Goal: Task Accomplishment & Management: Complete application form

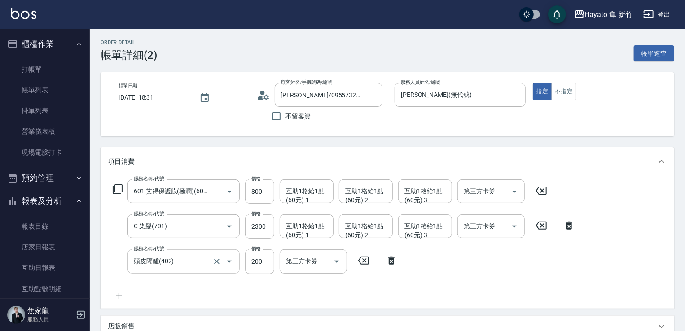
scroll to position [307, 0]
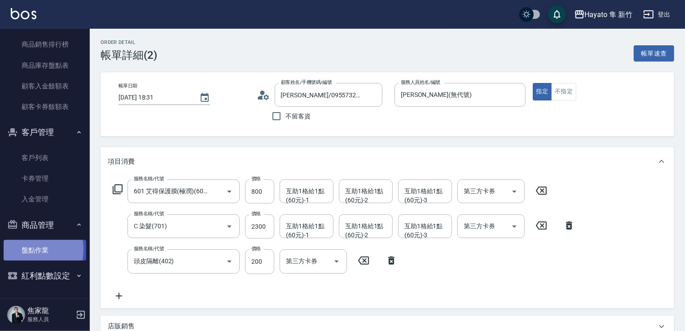
click at [27, 250] on link "盤點作業" at bounding box center [45, 250] width 83 height 21
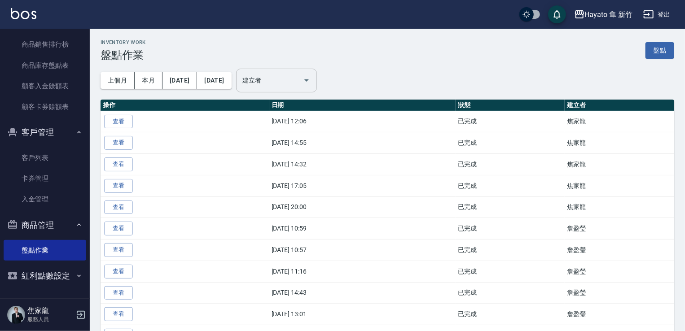
click at [313, 87] on div at bounding box center [305, 81] width 13 height 24
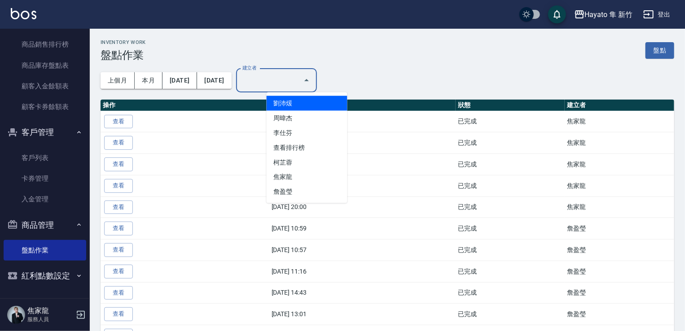
click at [281, 76] on input "建立者" at bounding box center [269, 81] width 59 height 16
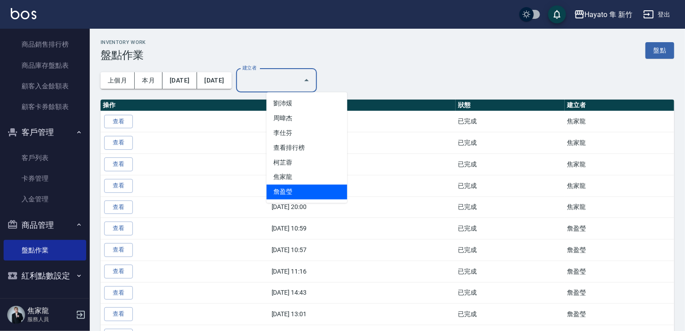
click at [317, 192] on li "詹盈瑩" at bounding box center [307, 192] width 81 height 15
type input "詹盈瑩"
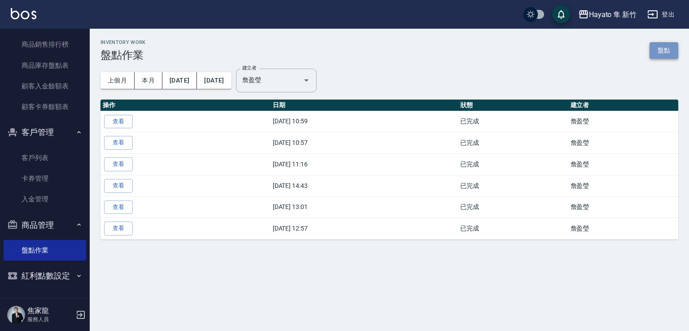
click at [653, 51] on link "盤點" at bounding box center [664, 50] width 29 height 17
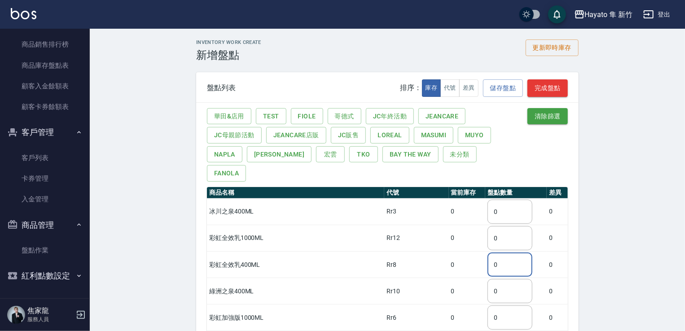
drag, startPoint x: 478, startPoint y: 246, endPoint x: 469, endPoint y: 246, distance: 9.0
click at [485, 252] on td "0 ​" at bounding box center [515, 265] width 61 height 26
type input "7"
drag, startPoint x: 490, startPoint y: 297, endPoint x: 465, endPoint y: 291, distance: 25.3
click at [485, 305] on td "0 ​" at bounding box center [515, 318] width 61 height 26
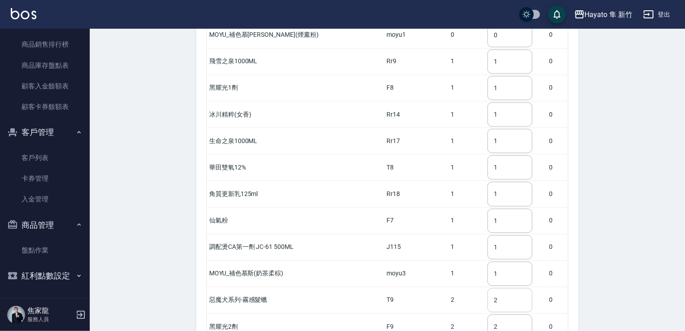
type input "7"
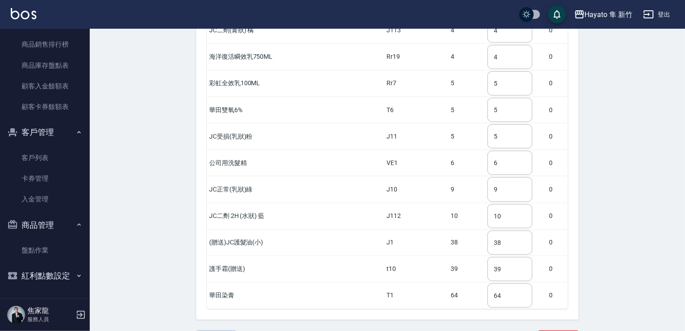
scroll to position [1853, 0]
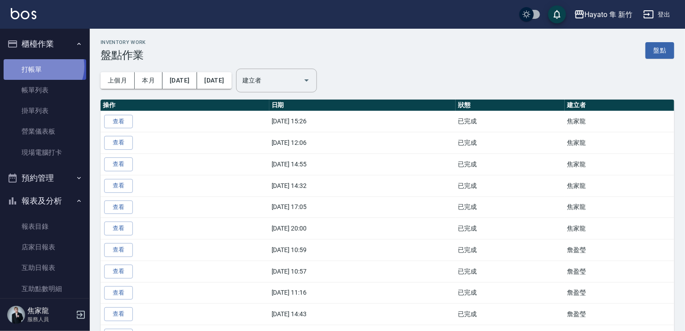
click at [43, 66] on link "打帳單" at bounding box center [45, 69] width 83 height 21
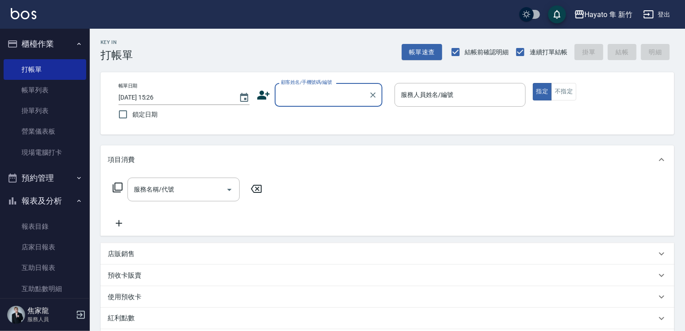
click at [320, 94] on input "顧客姓名/手機號碼/編號" at bounding box center [322, 95] width 86 height 16
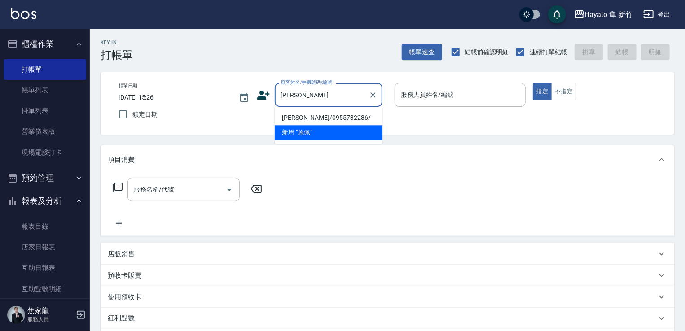
click at [303, 123] on li "[PERSON_NAME]/0955732286/" at bounding box center [329, 117] width 108 height 15
type input "[PERSON_NAME]/0955732286/"
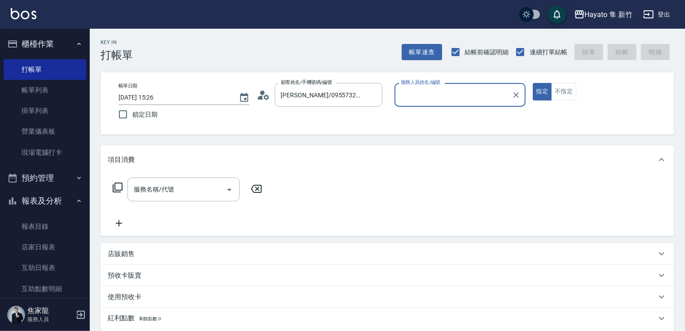
type input "[PERSON_NAME](無代號)"
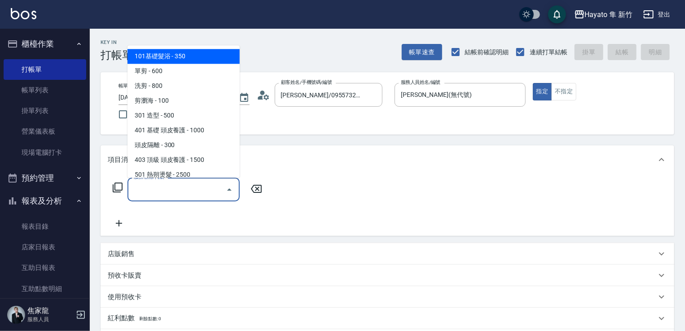
click at [206, 191] on input "服務名稱/代號" at bounding box center [177, 190] width 91 height 16
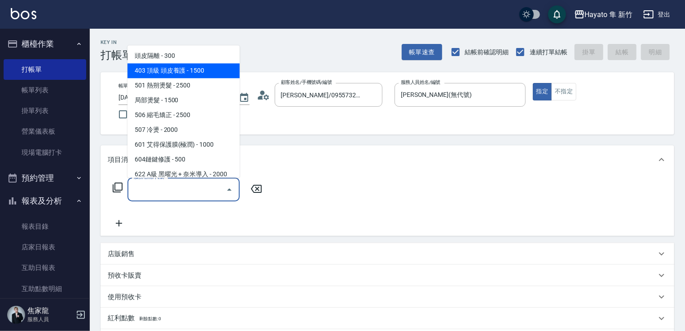
scroll to position [156, 0]
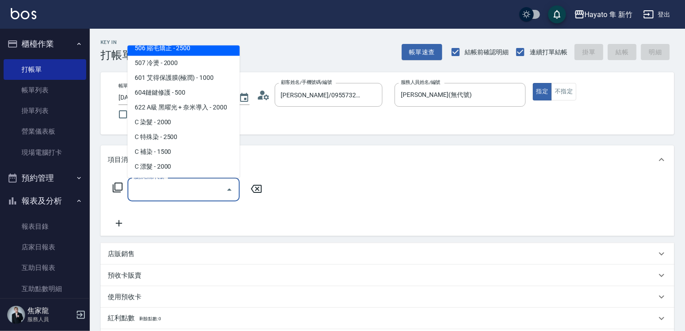
click at [175, 54] on span "506 縮毛矯正 - 2500" at bounding box center [183, 48] width 112 height 15
type input "506 縮毛矯正 (506)"
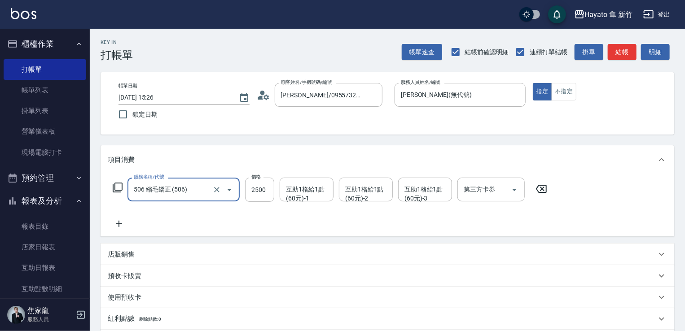
click at [121, 223] on icon at bounding box center [119, 224] width 22 height 11
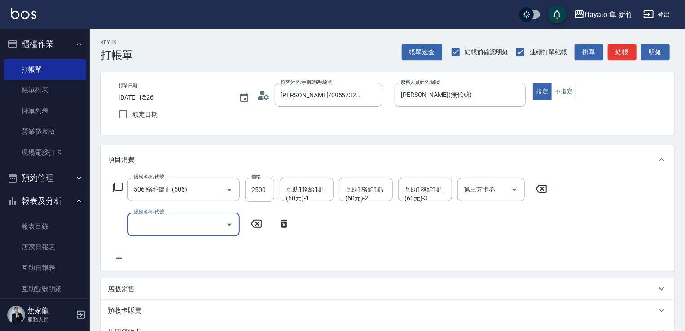
click at [230, 224] on icon "Open" at bounding box center [229, 224] width 11 height 11
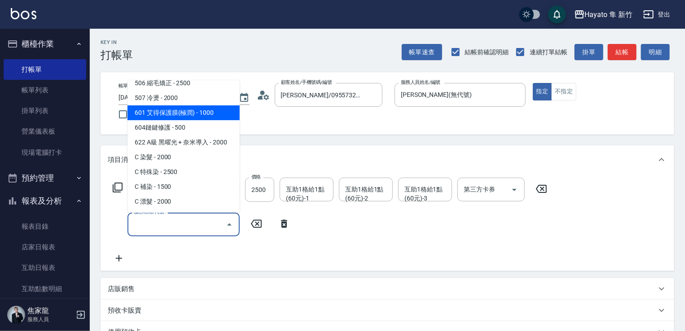
click at [211, 115] on span "601 艾得保護膜(極潤) - 1000" at bounding box center [183, 112] width 112 height 15
type input "601 艾得保護膜(極潤)(601)"
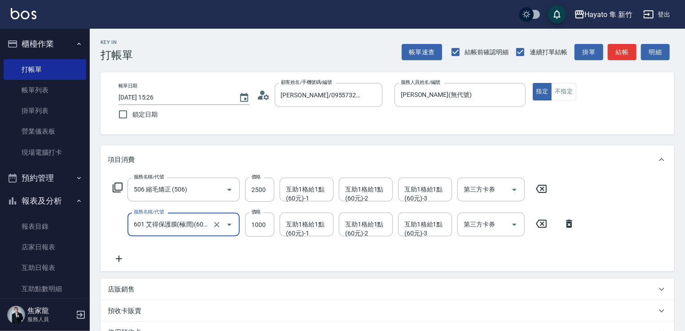
click at [276, 246] on div "服務名稱/代號 506 縮毛矯正 (506) 服務名稱/代號 價格 2500 價格 互助1格給1點(60元)-1 互助1格給1點(60元)-1 互助1格給1點…" at bounding box center [344, 221] width 473 height 87
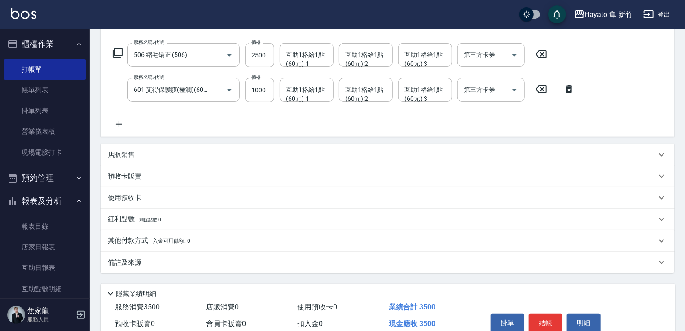
click at [219, 245] on div "其他付款方式 入金可用餘額: 0" at bounding box center [382, 241] width 549 height 10
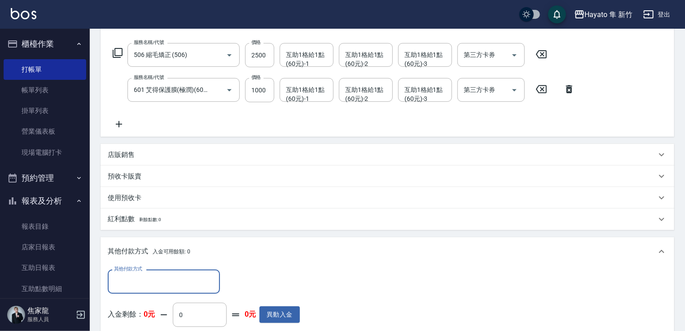
scroll to position [0, 0]
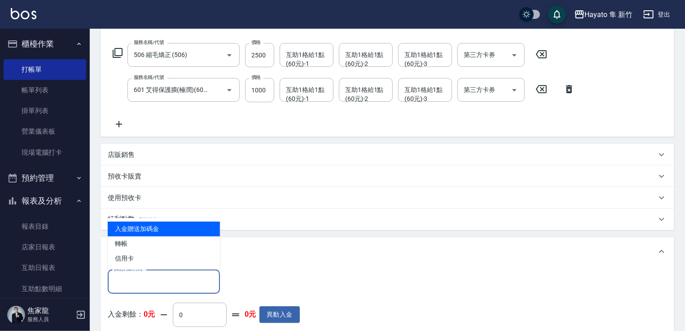
click at [156, 284] on input "其他付款方式" at bounding box center [164, 282] width 104 height 16
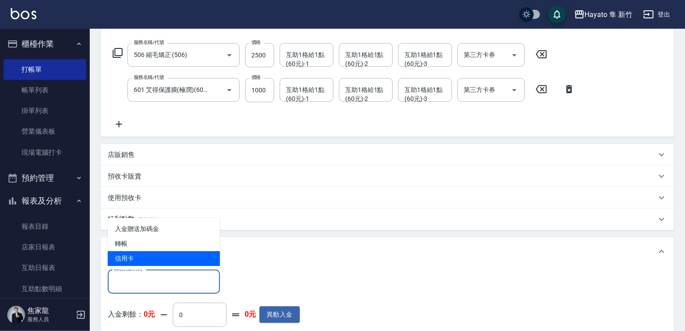
drag, startPoint x: 142, startPoint y: 256, endPoint x: 163, endPoint y: 266, distance: 23.9
click at [142, 257] on span "信用卡" at bounding box center [164, 258] width 112 height 15
type input "信用卡"
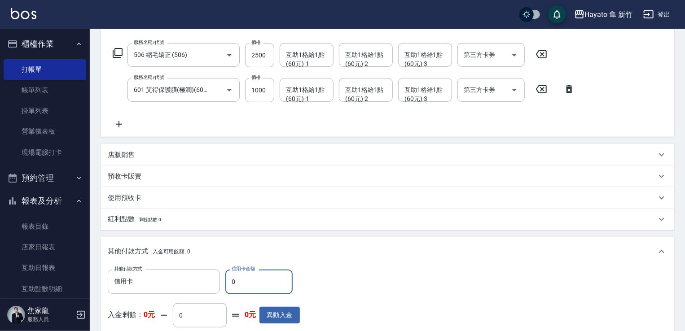
drag, startPoint x: 237, startPoint y: 288, endPoint x: 223, endPoint y: 282, distance: 15.5
click at [223, 282] on div "其他付款方式 信用卡 其他付款方式 信用卡金額 0 信用卡金額" at bounding box center [204, 282] width 192 height 24
type input "3500"
click at [369, 296] on div "其他付款方式 信用卡 其他付款方式 信用卡金額 3500 信用卡金額 入金剩餘： 0元 0 ​ 整筆扣入金 0元 異動入金" at bounding box center [387, 307] width 559 height 74
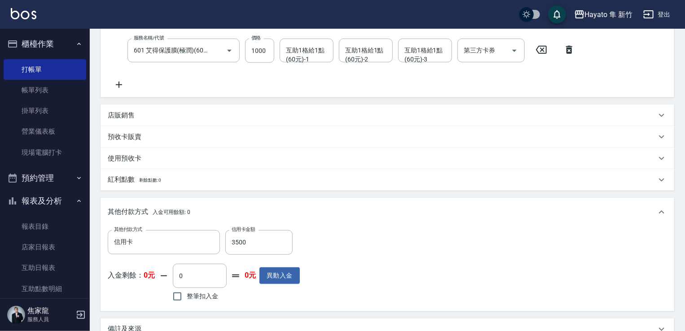
scroll to position [284, 0]
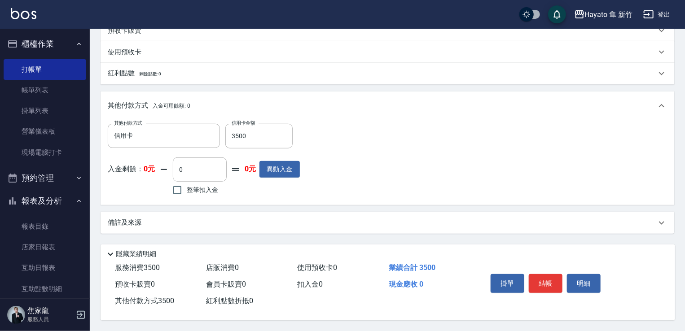
click at [271, 223] on div "備註及來源" at bounding box center [382, 222] width 549 height 9
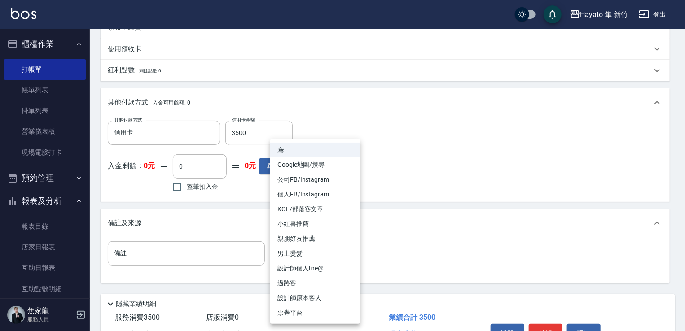
click at [298, 257] on body "Hayato 隼 新竹 登出 櫃檯作業 打帳單 帳單列表 掛單列表 營業儀表板 現場電腦打卡 預約管理 預約管理 報表及分析 報表目錄 店家日報表 互助日報表…" at bounding box center [342, 48] width 685 height 665
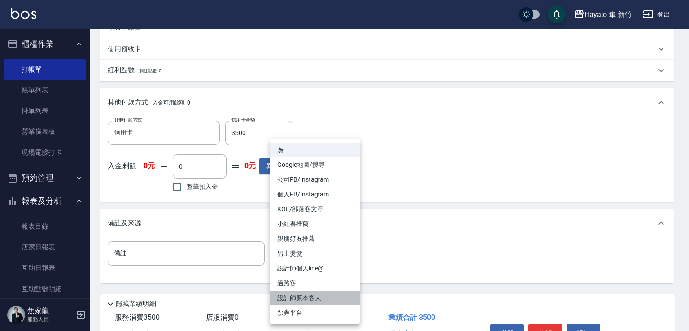
click at [303, 301] on li "設計師原本客人" at bounding box center [315, 298] width 90 height 15
type input "設計師原本客人"
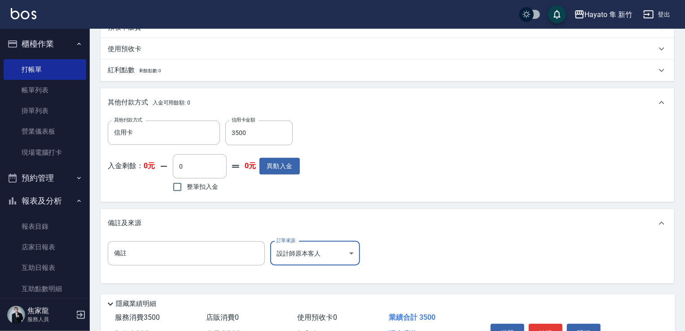
click at [445, 259] on div "備註 備註 訂單來源 設計師原本客人 設計師原本客人 訂單來源" at bounding box center [387, 258] width 559 height 35
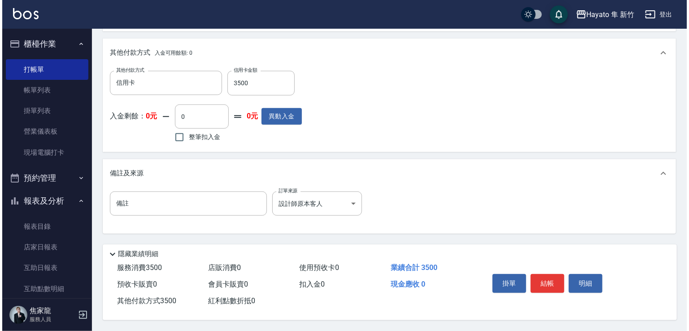
scroll to position [336, 0]
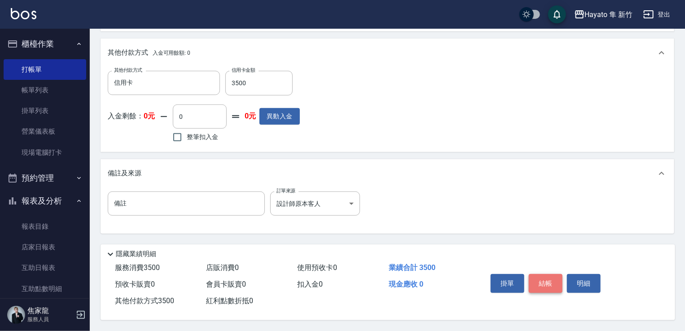
click at [543, 282] on button "結帳" at bounding box center [546, 283] width 34 height 19
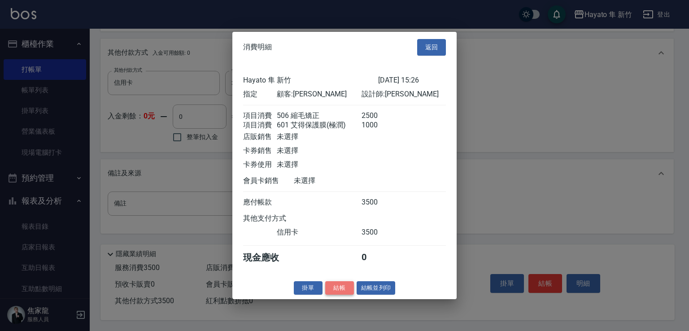
click at [341, 295] on button "結帳" at bounding box center [339, 288] width 29 height 14
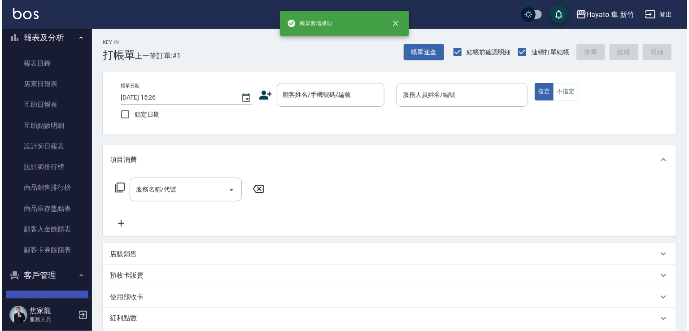
scroll to position [269, 0]
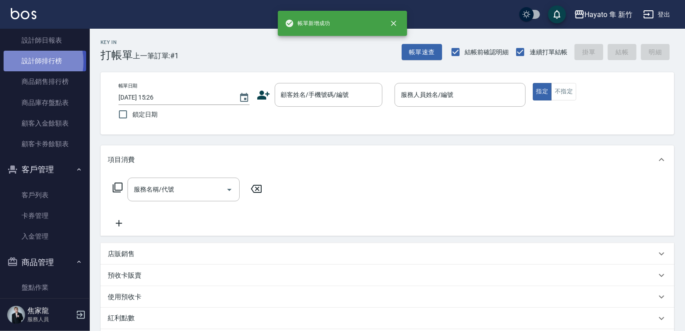
click at [23, 62] on link "設計師排行榜" at bounding box center [45, 61] width 83 height 21
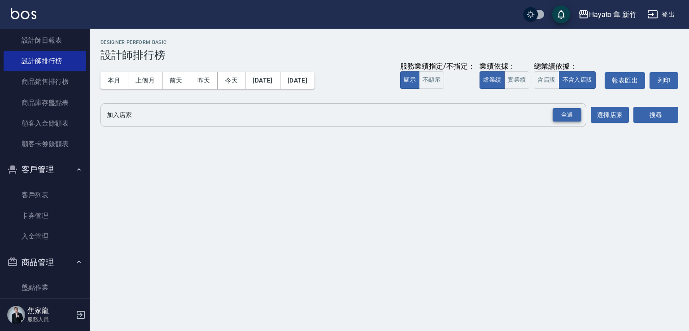
click at [566, 121] on div "全選" at bounding box center [567, 115] width 29 height 14
click at [649, 117] on button "搜尋" at bounding box center [656, 115] width 45 height 17
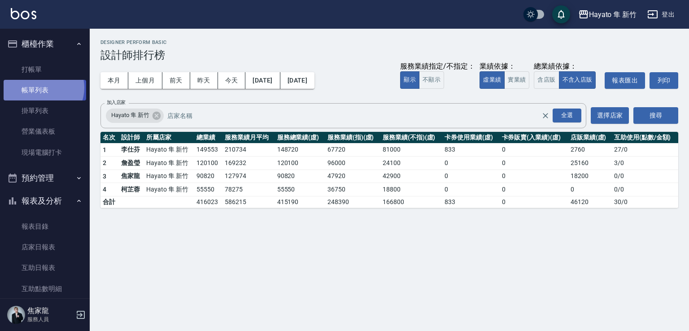
click at [41, 88] on link "帳單列表" at bounding box center [45, 90] width 83 height 21
